Goal: Information Seeking & Learning: Understand process/instructions

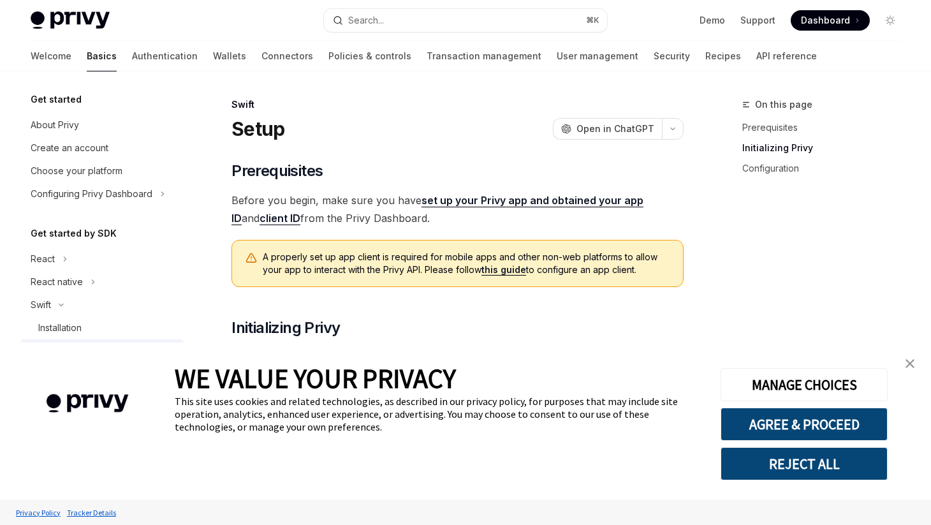
scroll to position [348, 0]
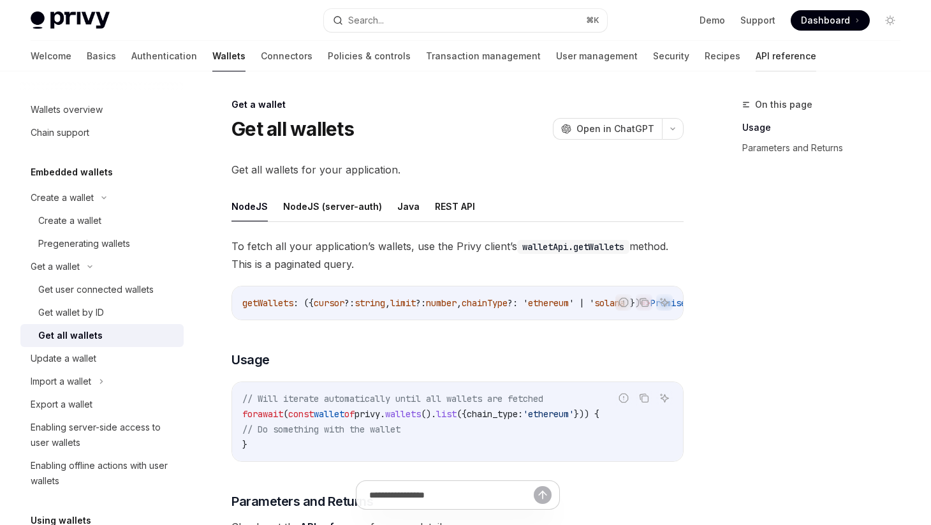
click at [755, 53] on link "API reference" at bounding box center [785, 56] width 61 height 31
type textarea "*"
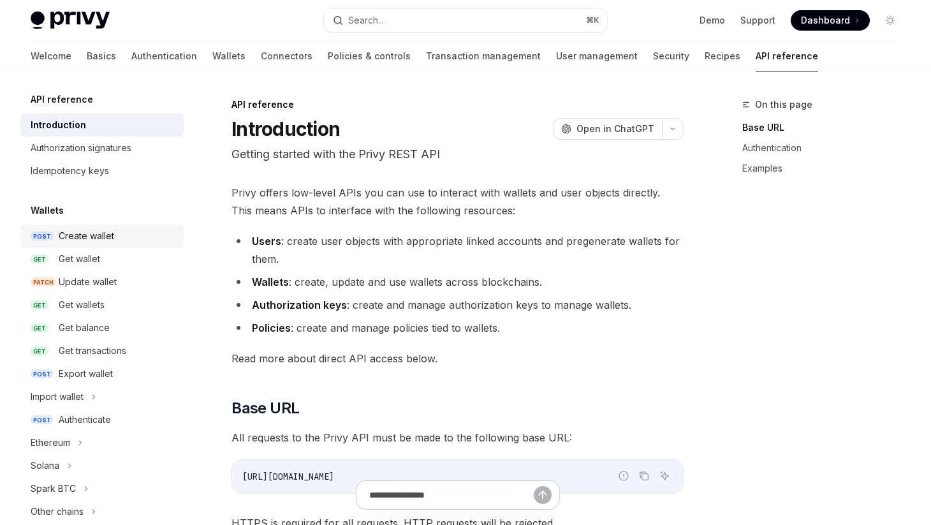
click at [98, 230] on div "Create wallet" at bounding box center [86, 235] width 55 height 15
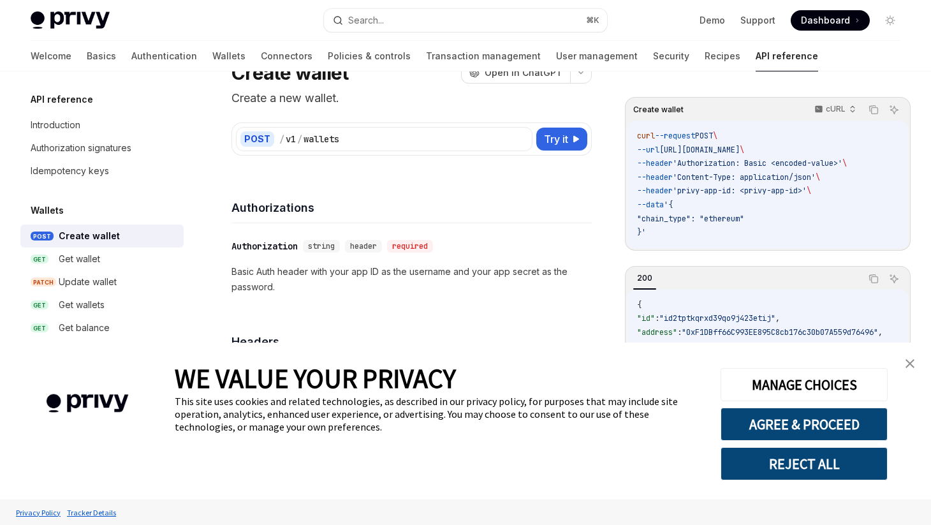
scroll to position [85, 0]
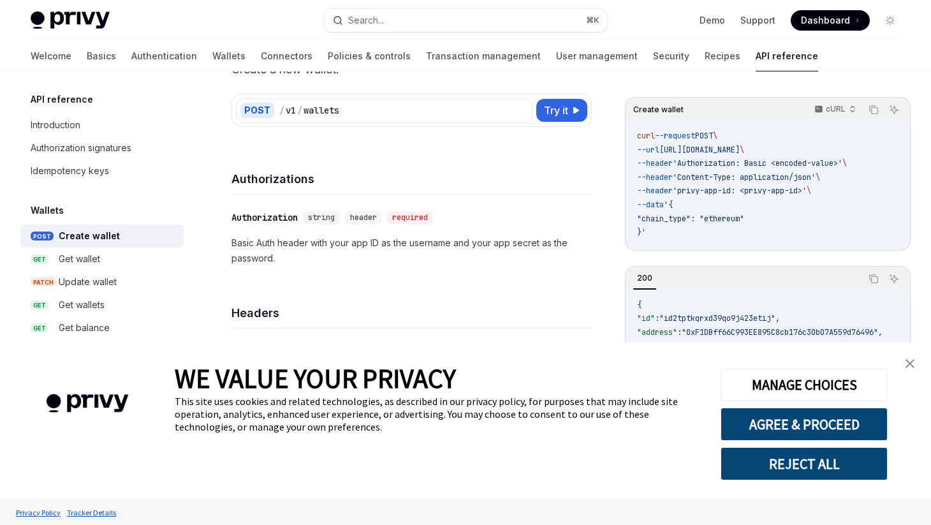
click at [909, 361] on img "close banner" at bounding box center [909, 363] width 9 height 9
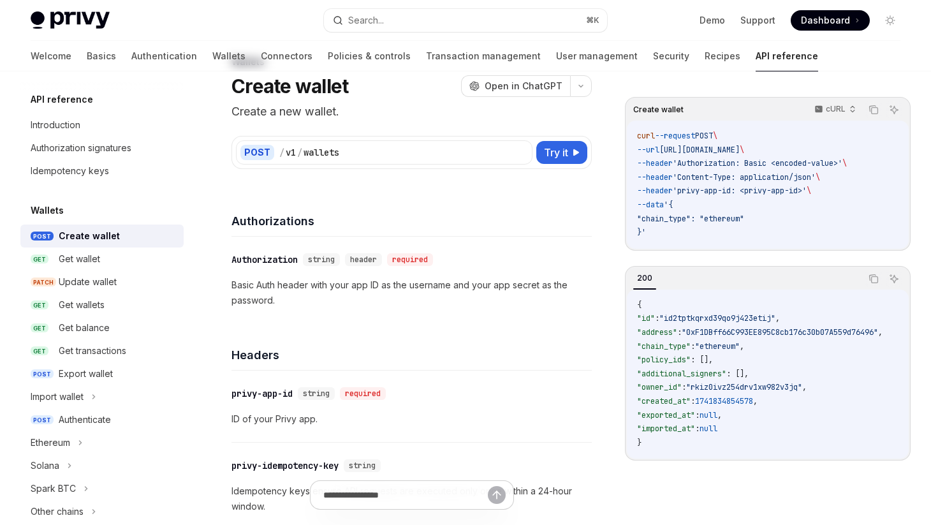
scroll to position [0, 0]
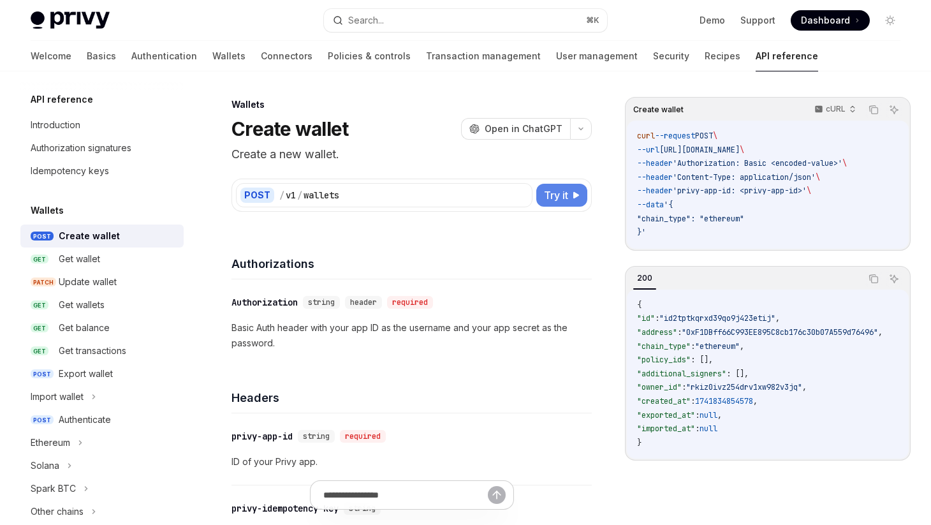
click at [559, 198] on span "Try it" at bounding box center [556, 194] width 24 height 15
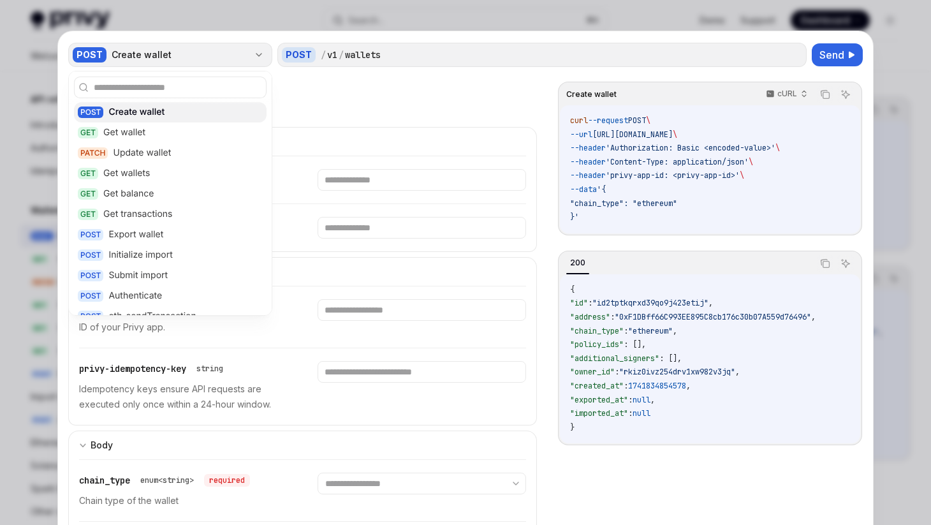
click at [200, 53] on div "Create wallet" at bounding box center [180, 54] width 137 height 13
click at [201, 187] on div "GET Get balance" at bounding box center [170, 194] width 192 height 20
type textarea "*"
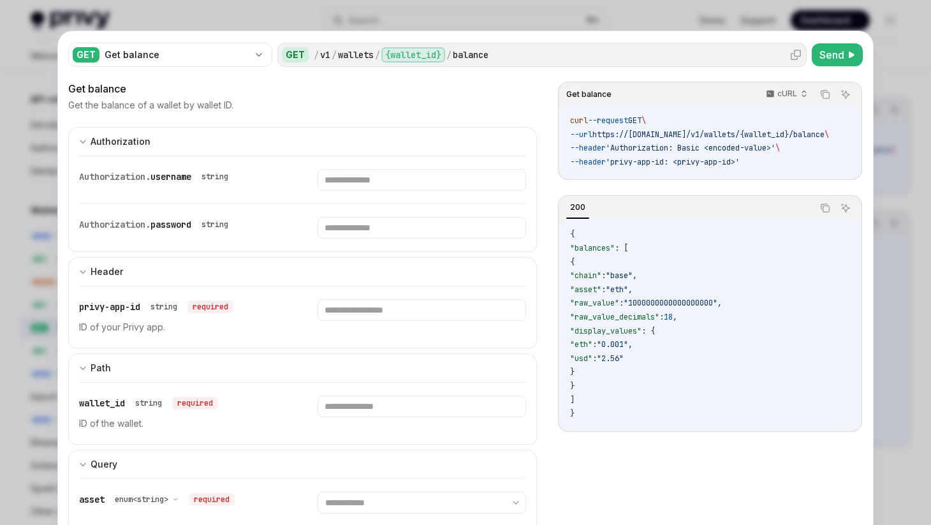
click at [397, 52] on div "{wallet_id}" at bounding box center [413, 54] width 64 height 15
drag, startPoint x: 641, startPoint y: 134, endPoint x: 699, endPoint y: 131, distance: 58.1
click at [699, 133] on span "https://[DOMAIN_NAME]/v1/wallets/{wallet_id}/balance" at bounding box center [708, 134] width 232 height 10
copy span "[DOMAIN_NAME]"
